Goal: Information Seeking & Learning: Find specific fact

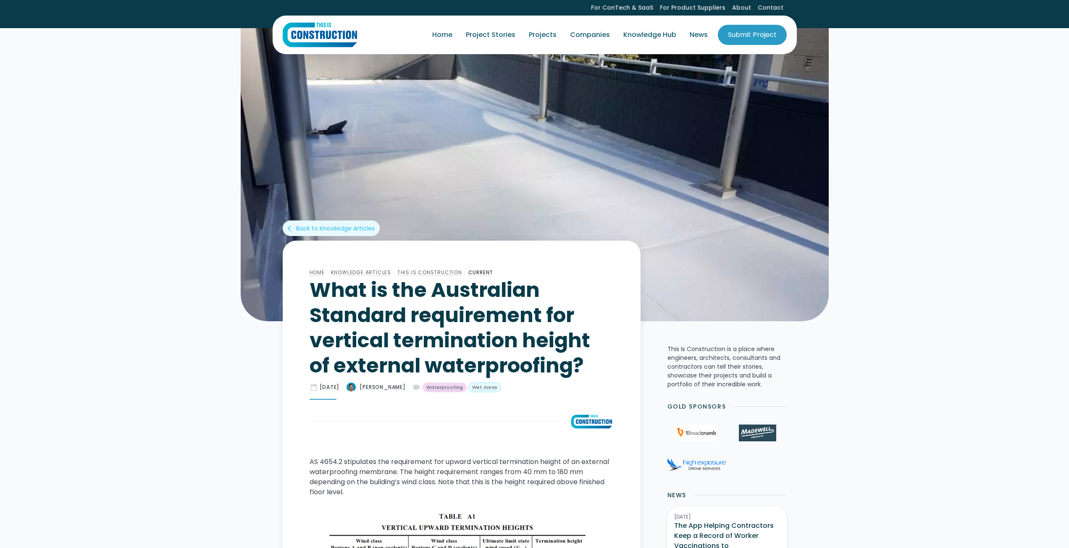
scroll to position [126, 0]
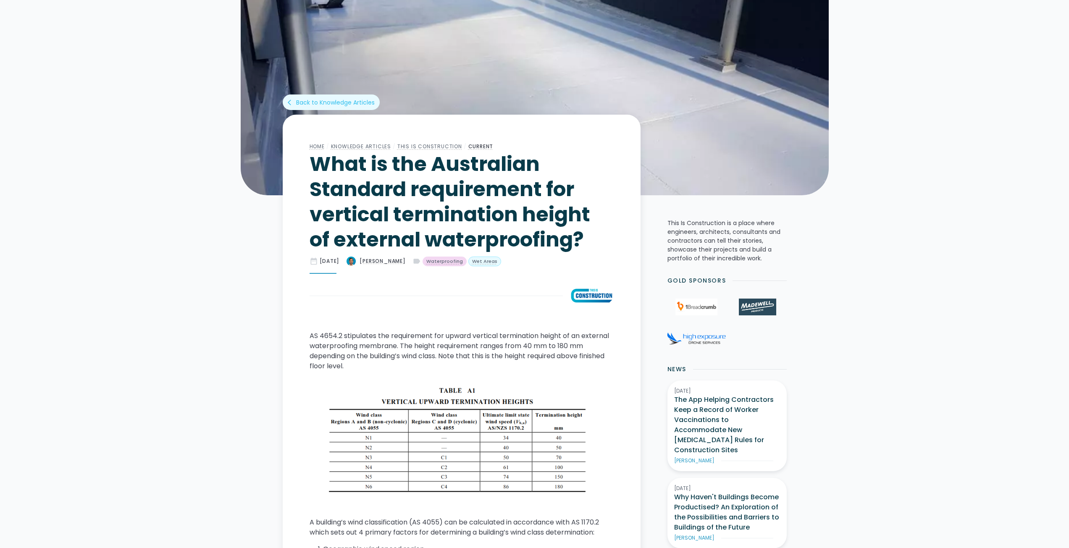
click at [329, 335] on p "AS 4654.2 stipulates the requirement for upward vertical termination height of …" at bounding box center [462, 351] width 304 height 40
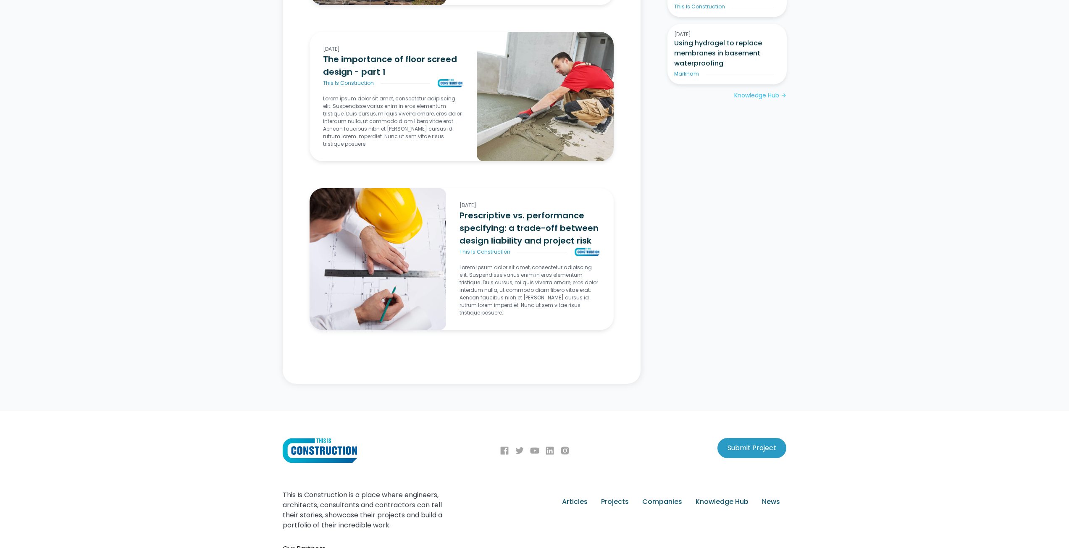
scroll to position [0, 0]
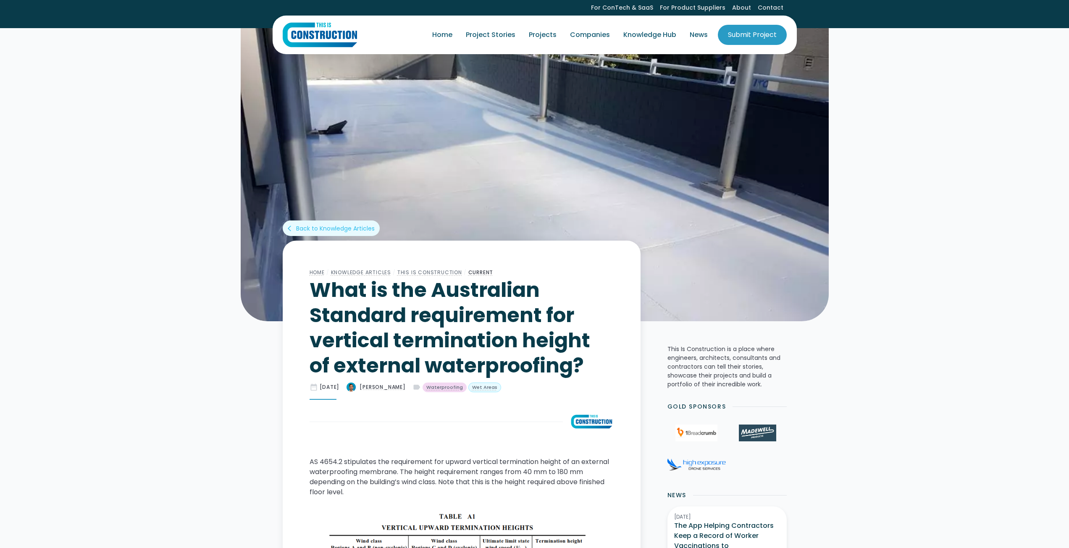
drag, startPoint x: 515, startPoint y: 495, endPoint x: 450, endPoint y: 46, distance: 453.8
